Goal: Transaction & Acquisition: Purchase product/service

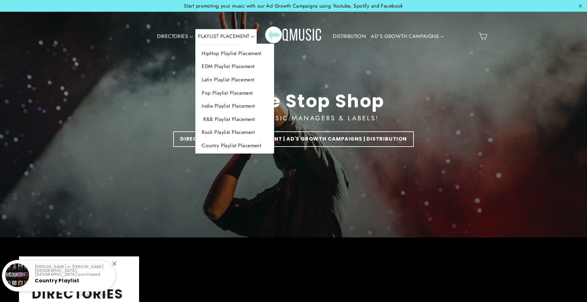
click at [226, 116] on link "R&B Playlist Placement" at bounding box center [234, 119] width 79 height 13
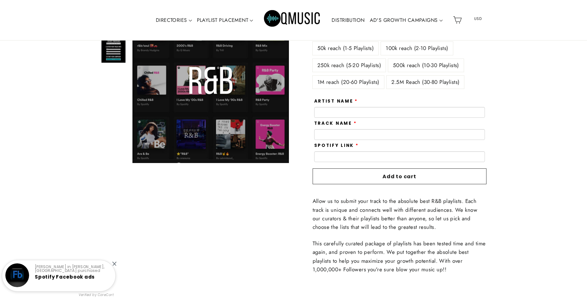
scroll to position [95, 0]
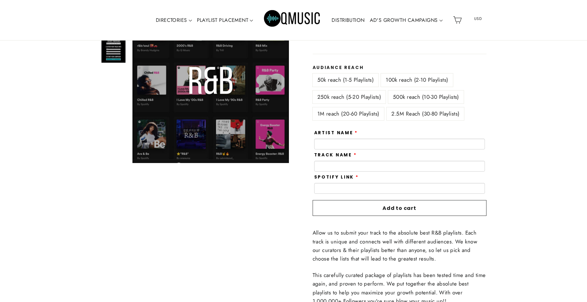
click at [355, 22] on link "DISTRIBUTION" at bounding box center [348, 20] width 38 height 15
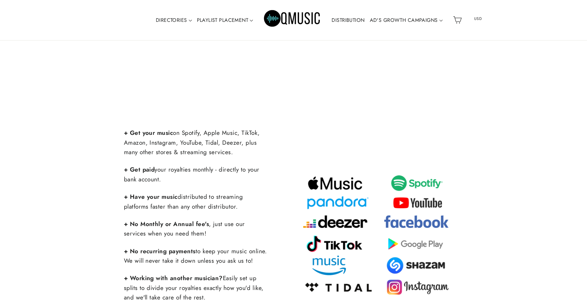
scroll to position [190, 0]
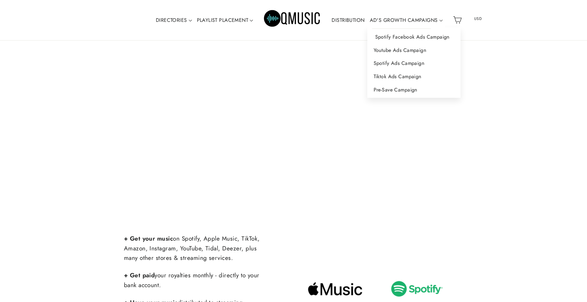
click at [395, 33] on link "Spotify Facebook Ads Campaign" at bounding box center [414, 36] width 93 height 13
